Goal: Transaction & Acquisition: Purchase product/service

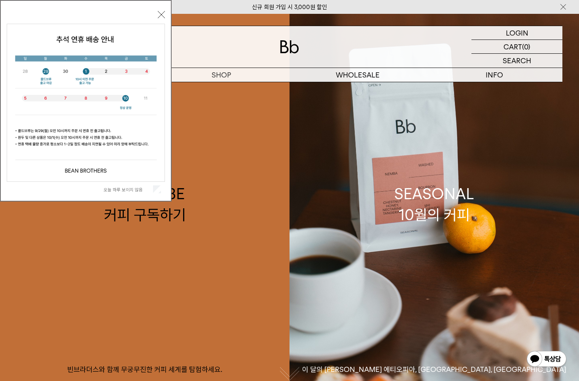
click at [162, 13] on button "닫기" at bounding box center [161, 14] width 7 height 7
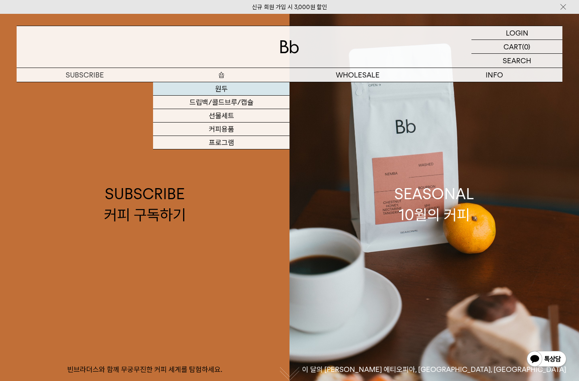
click at [221, 90] on link "원두" at bounding box center [221, 88] width 136 height 13
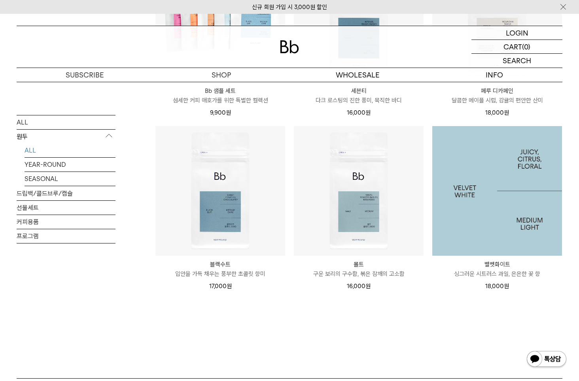
scroll to position [553, 0]
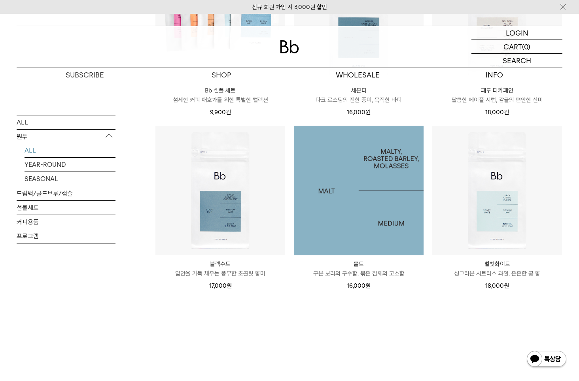
click at [374, 216] on img at bounding box center [359, 191] width 130 height 130
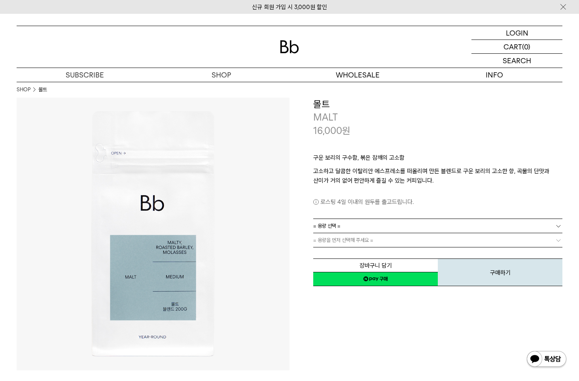
click at [556, 225] on b at bounding box center [558, 226] width 8 height 8
click at [548, 226] on link "= 용량 선택 =" at bounding box center [437, 226] width 249 height 14
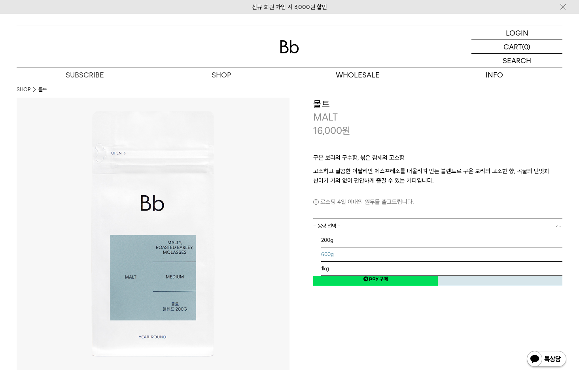
click at [337, 254] on li "600g" at bounding box center [441, 254] width 241 height 14
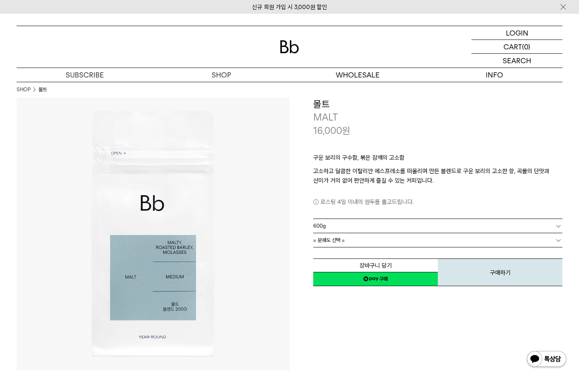
click at [553, 238] on link "= 분쇄도 선택 =" at bounding box center [437, 240] width 249 height 14
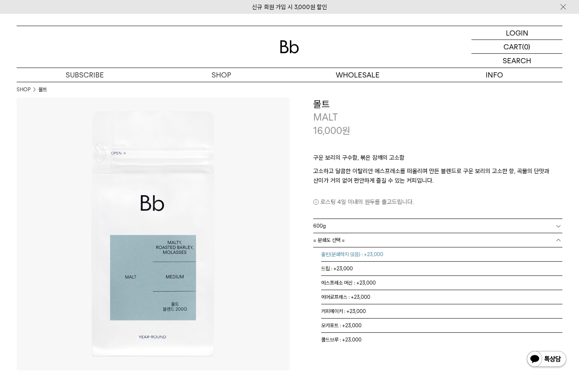
click at [387, 251] on li "홀빈(분쇄하지 않음) : +23,000" at bounding box center [441, 254] width 241 height 14
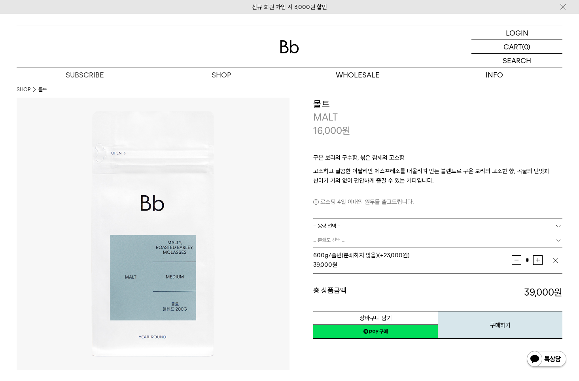
click at [558, 225] on b at bounding box center [558, 226] width 8 height 8
click at [363, 243] on li "200g" at bounding box center [441, 240] width 241 height 14
click at [464, 369] on div "**********" at bounding box center [425, 234] width 273 height 273
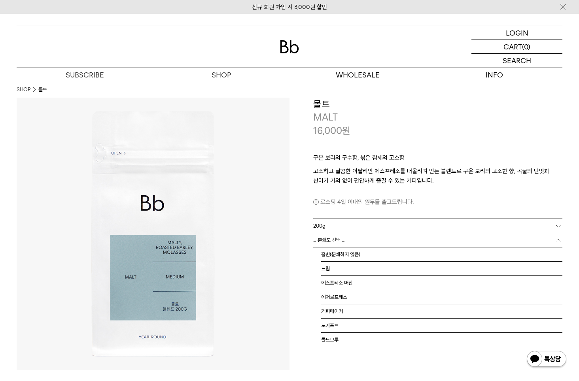
click at [558, 240] on b at bounding box center [558, 240] width 8 height 8
click at [375, 254] on li "홀빈(분쇄하지 않음)" at bounding box center [441, 254] width 241 height 14
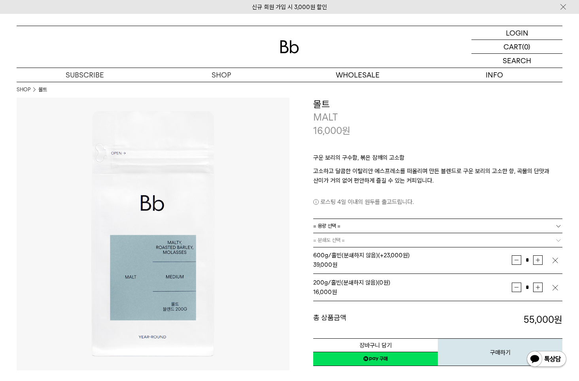
click at [555, 260] on img "button" at bounding box center [555, 260] width 8 height 8
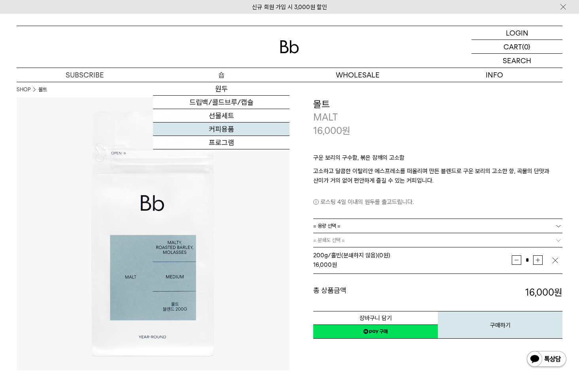
click at [225, 128] on link "커피용품" at bounding box center [221, 129] width 136 height 13
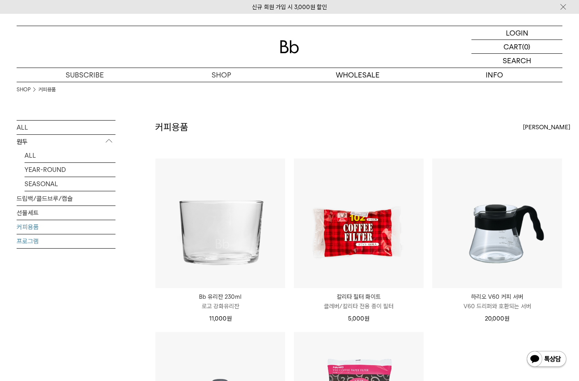
click at [30, 243] on link "프로그램" at bounding box center [66, 241] width 99 height 14
